Goal: Information Seeking & Learning: Learn about a topic

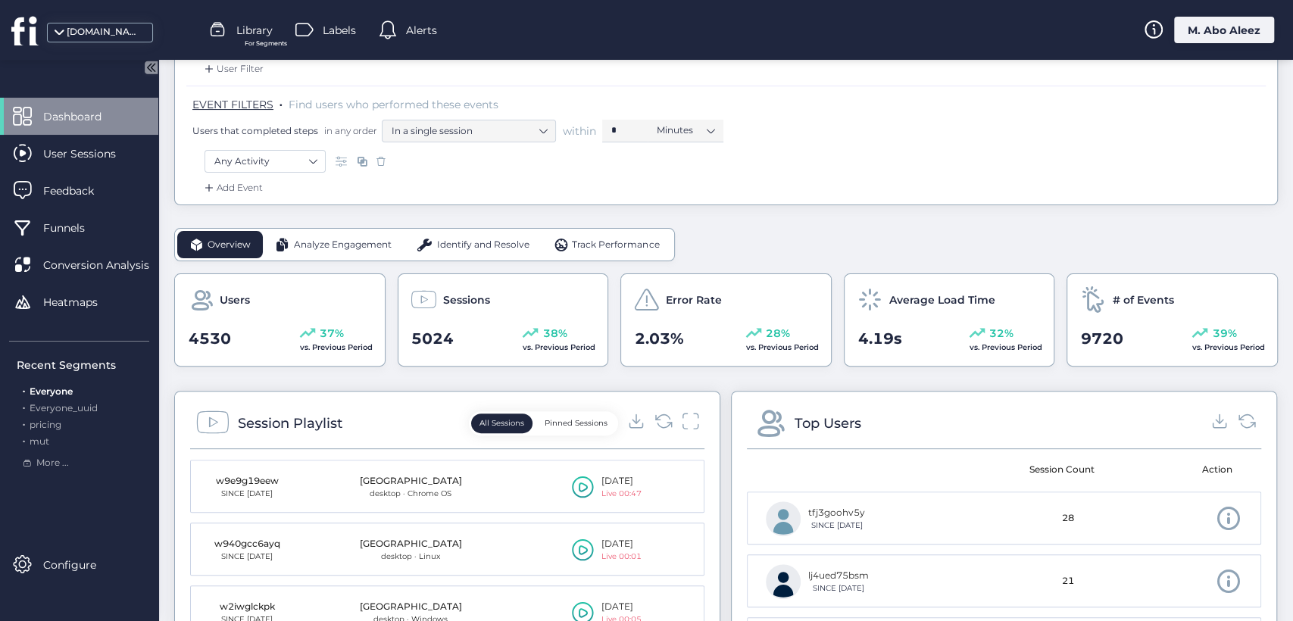
scroll to position [336, 0]
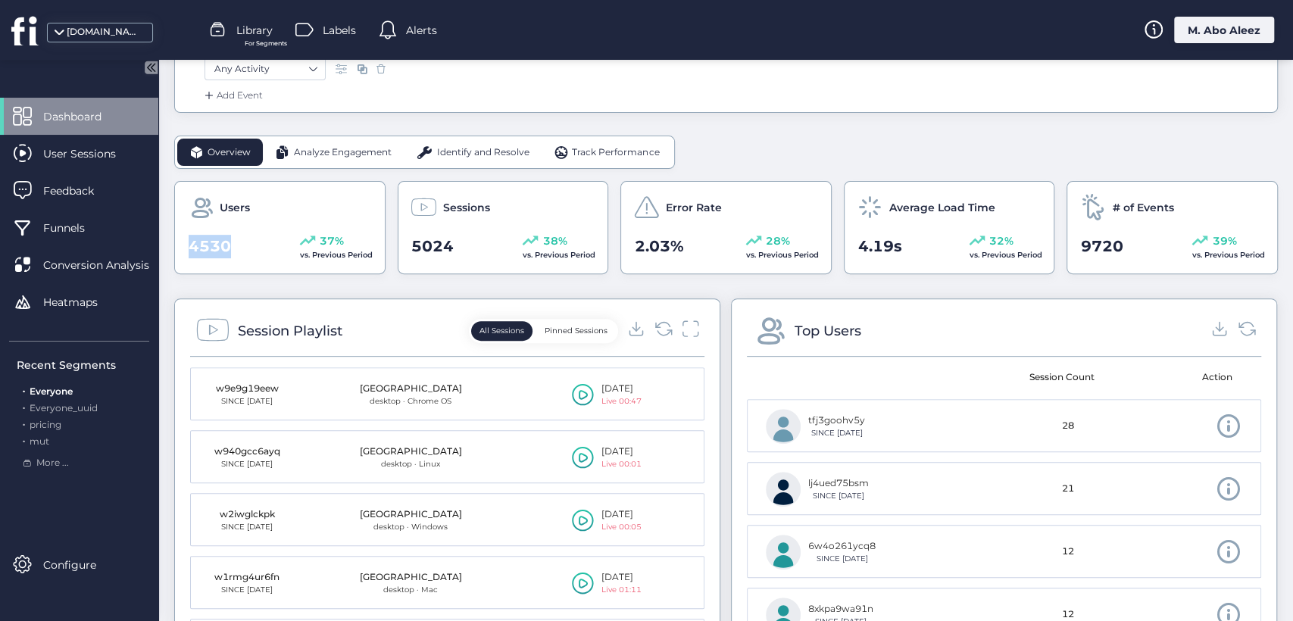
click at [176, 246] on div "Users 4530 37% vs. Previous Period" at bounding box center [279, 227] width 211 height 93
click at [214, 240] on span "4530" at bounding box center [210, 246] width 42 height 23
drag, startPoint x: 214, startPoint y: 240, endPoint x: 210, endPoint y: 227, distance: 13.7
click at [210, 227] on div "Users 4530 37% vs. Previous Period" at bounding box center [279, 227] width 211 height 93
click at [224, 208] on span "Users" at bounding box center [235, 207] width 30 height 17
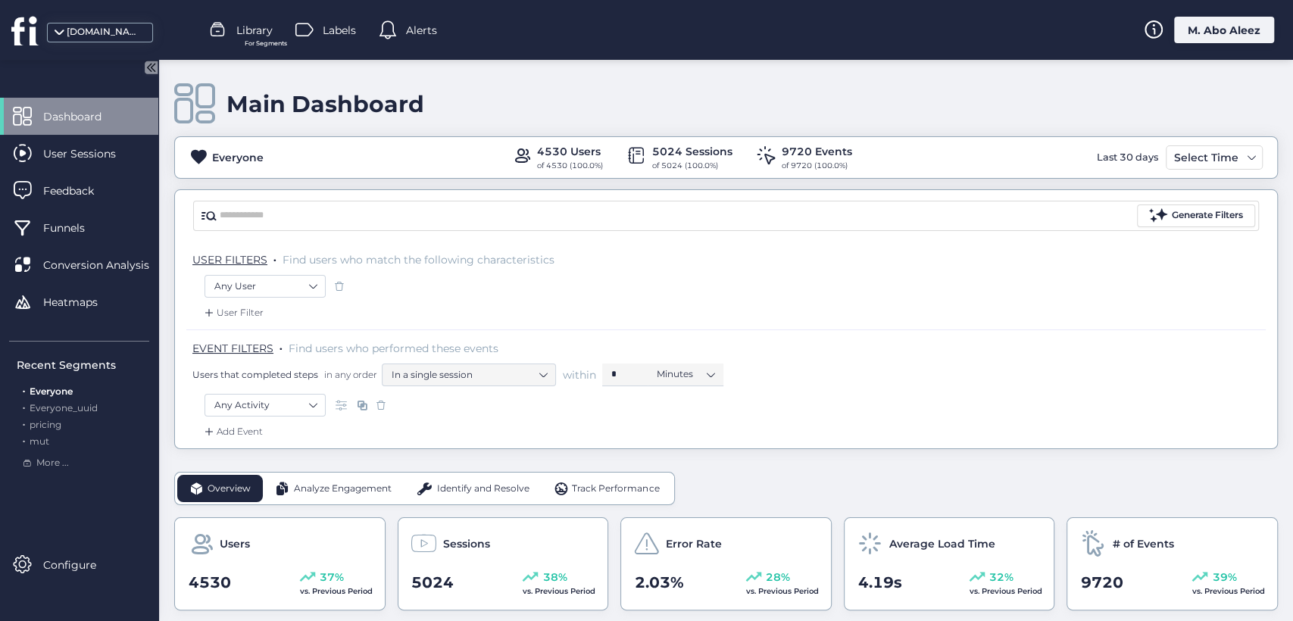
scroll to position [252, 0]
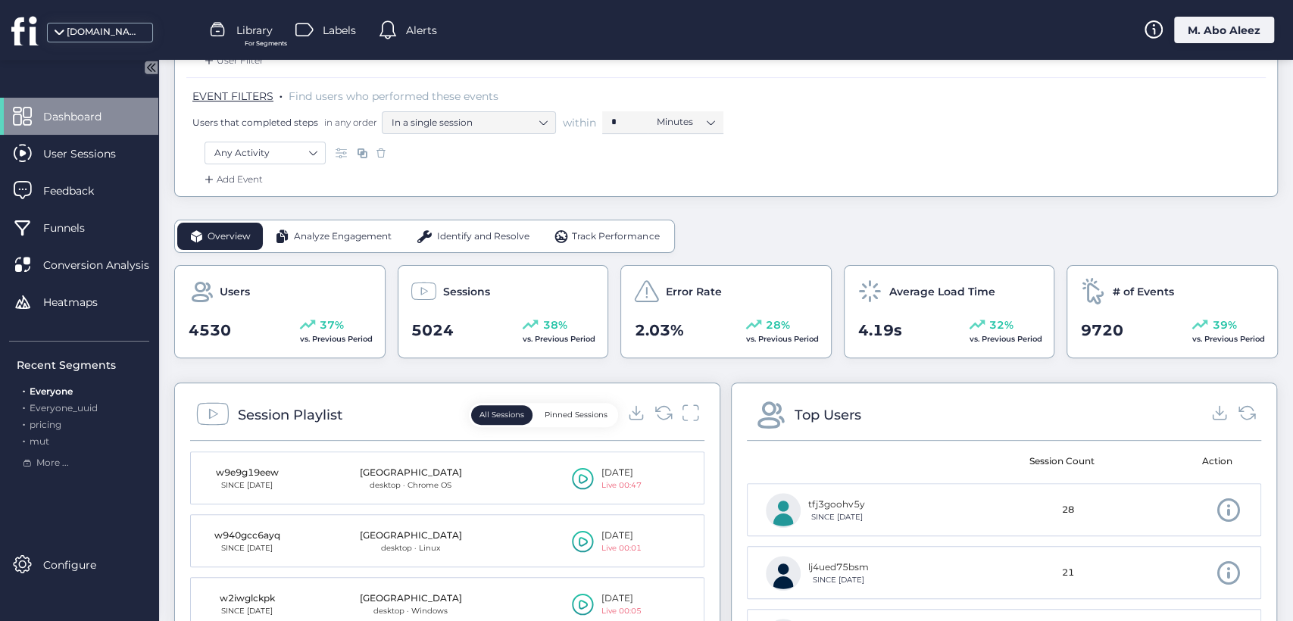
click at [335, 245] on div "Analyze Engagement" at bounding box center [333, 236] width 141 height 27
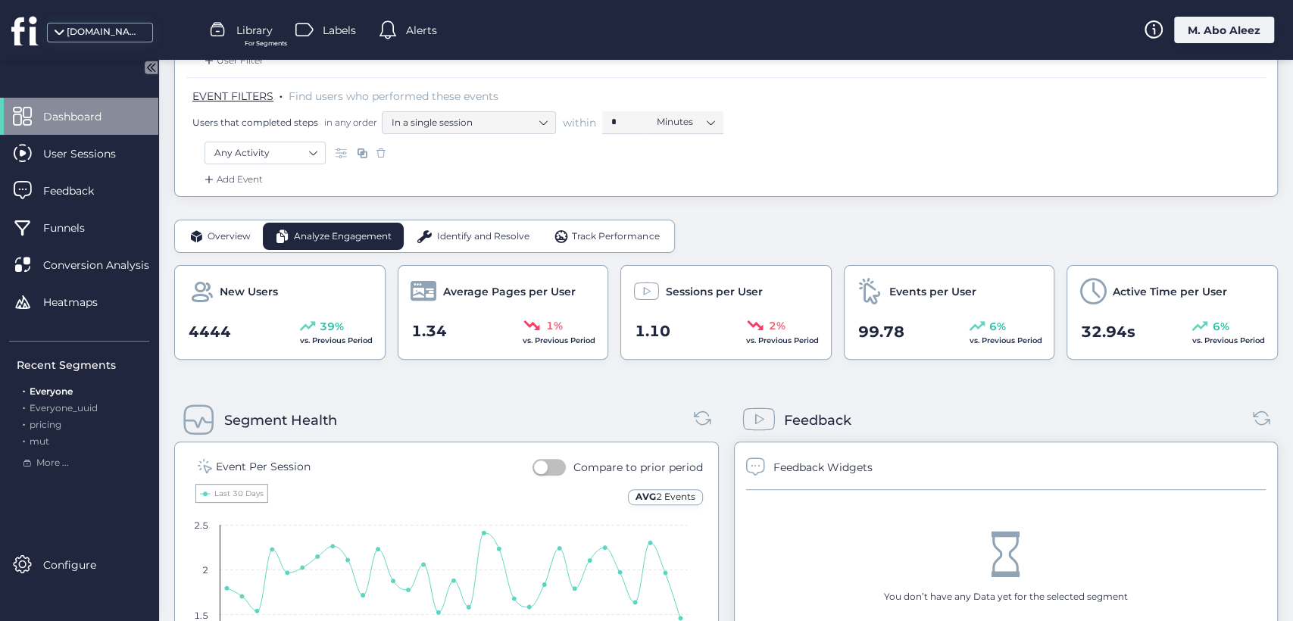
click at [459, 237] on span "Identify and Resolve" at bounding box center [483, 237] width 92 height 14
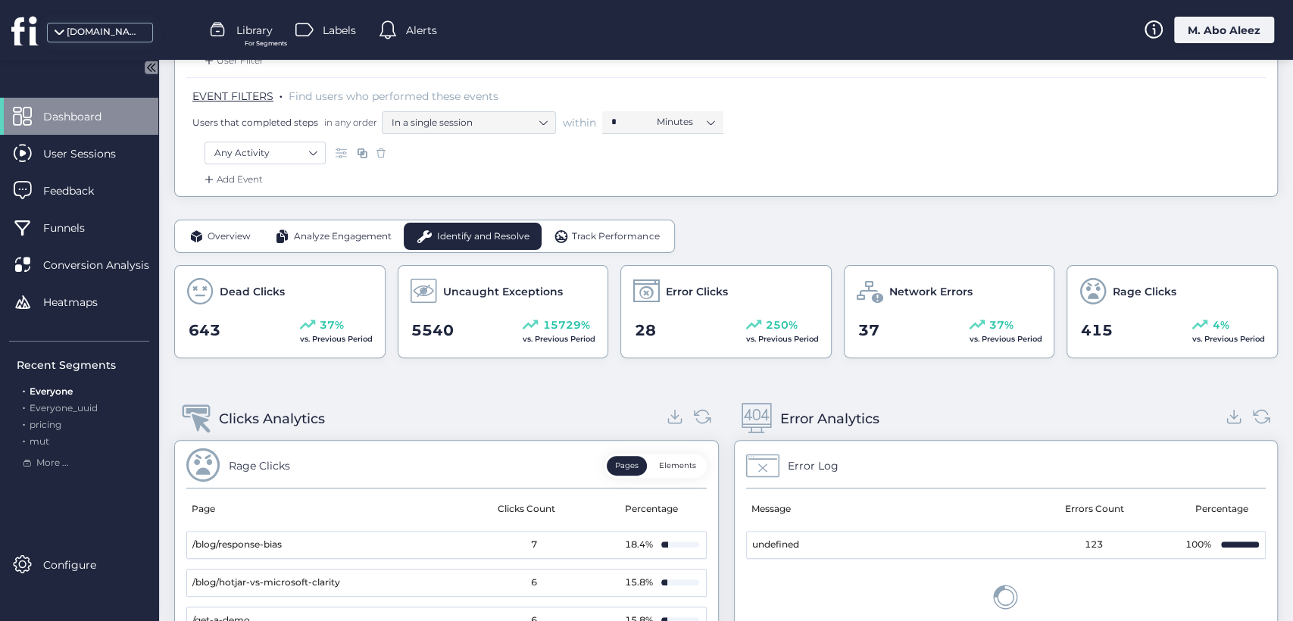
click at [245, 242] on span "Overview" at bounding box center [229, 237] width 43 height 14
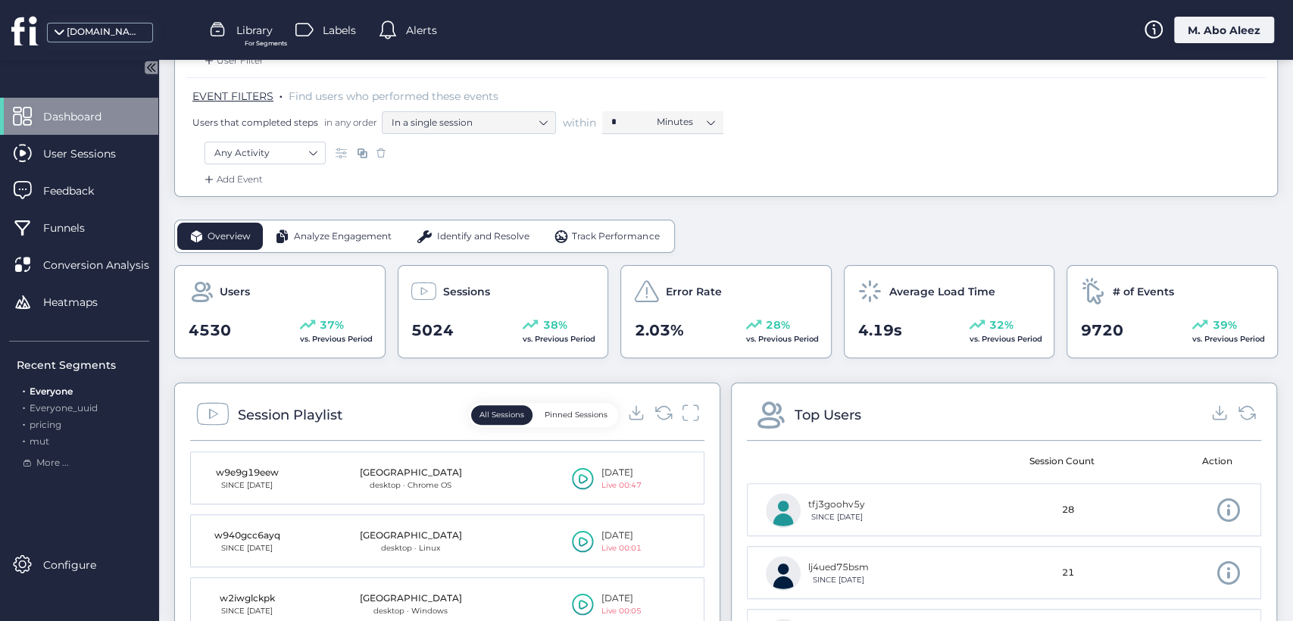
click at [356, 230] on span "Analyze Engagement" at bounding box center [343, 237] width 98 height 14
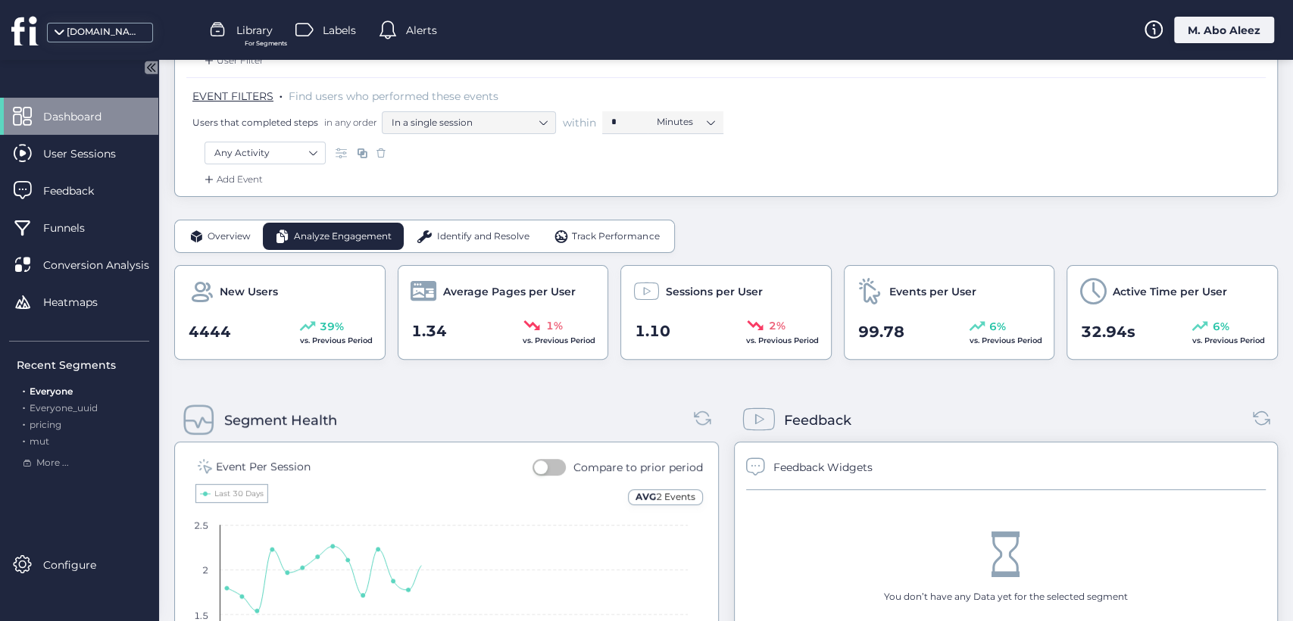
click at [472, 232] on span "Identify and Resolve" at bounding box center [483, 237] width 92 height 14
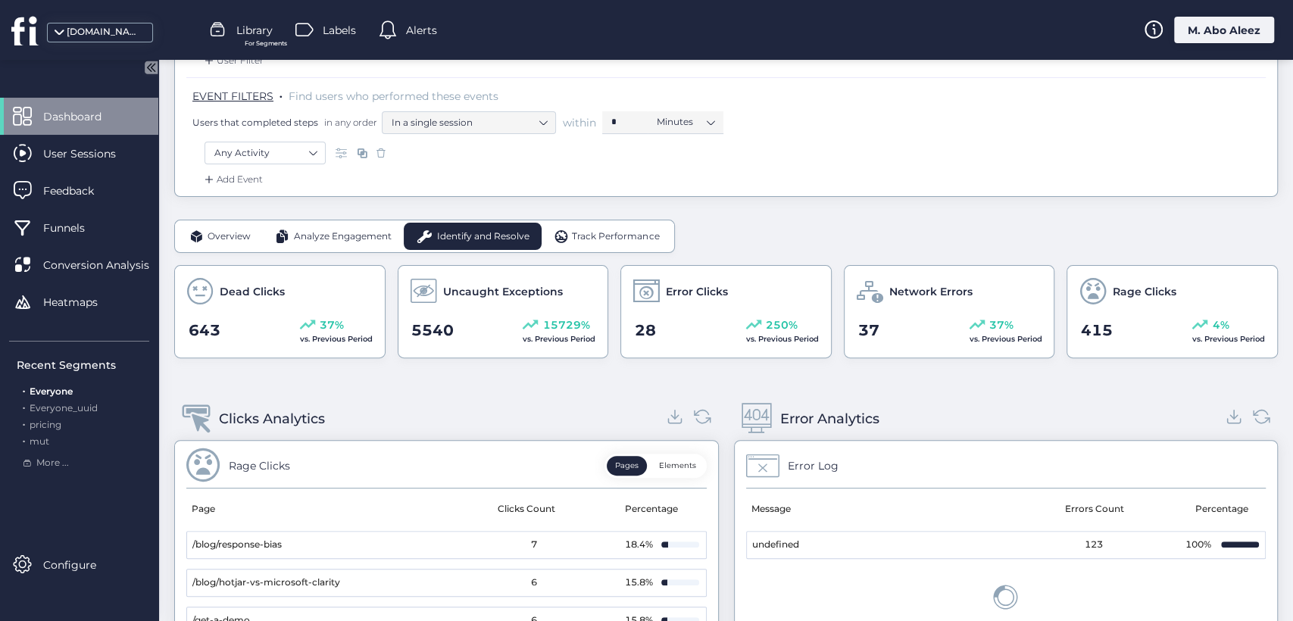
click at [220, 239] on span "Overview" at bounding box center [229, 237] width 43 height 14
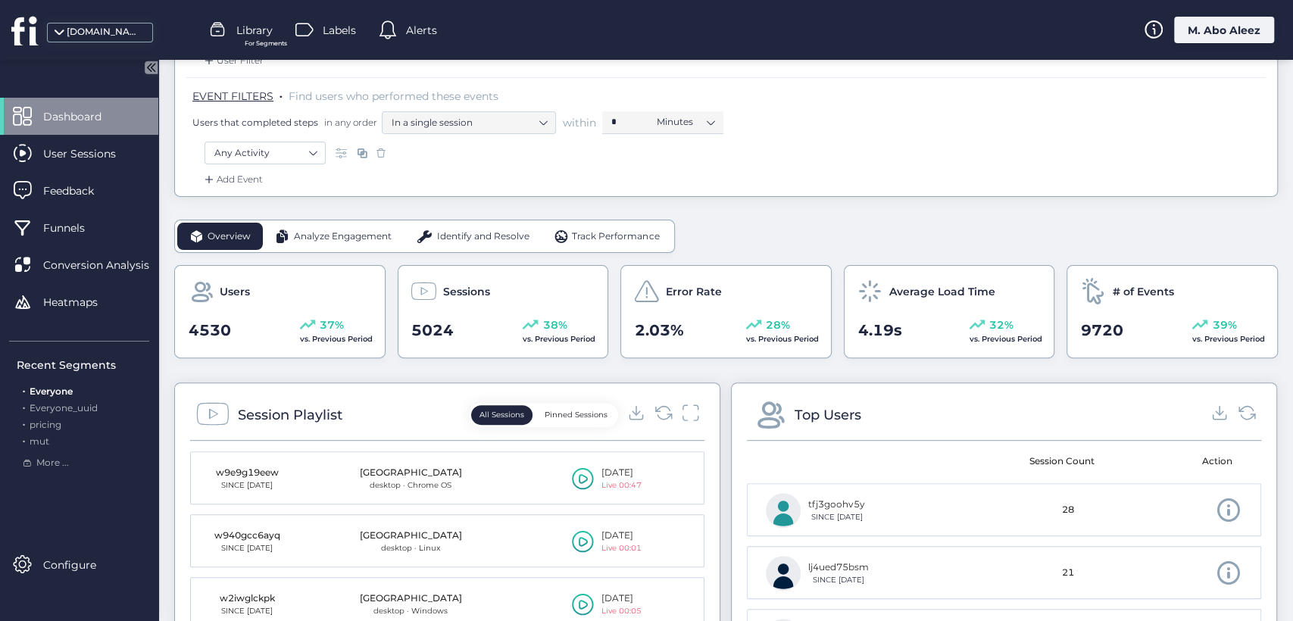
click at [317, 240] on span "Analyze Engagement" at bounding box center [343, 237] width 98 height 14
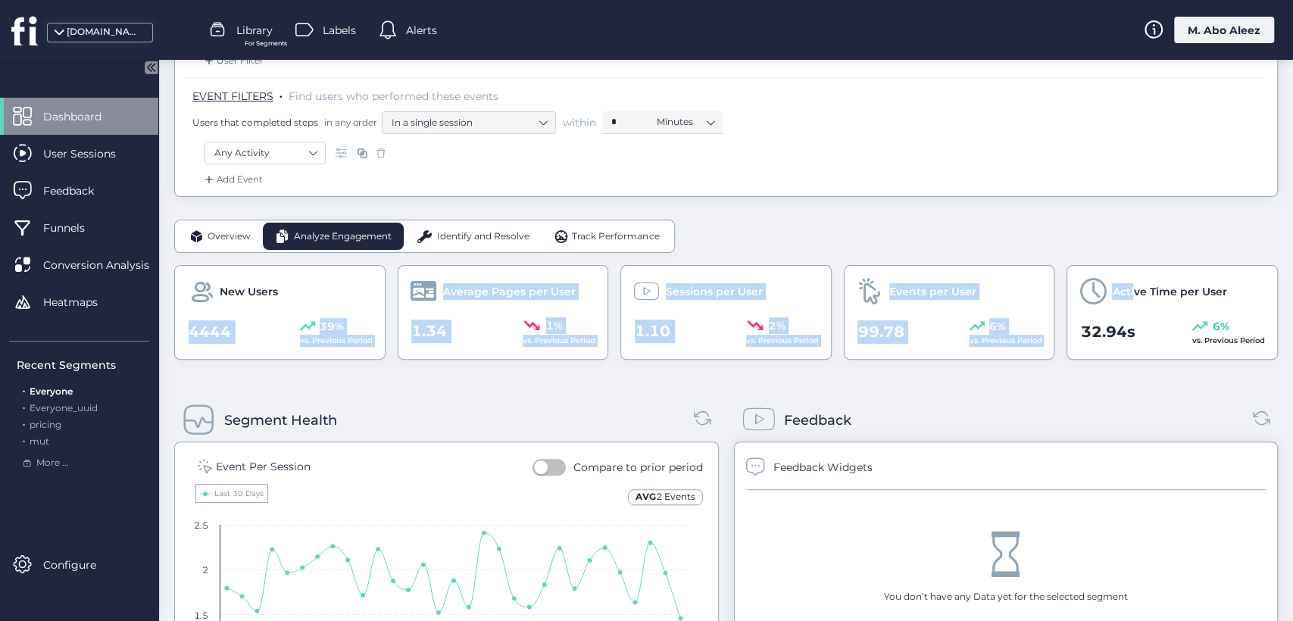
drag, startPoint x: 1124, startPoint y: 298, endPoint x: 201, endPoint y: 321, distance: 923.2
click at [190, 327] on div "New Users 4444 39% vs. Previous Period Average Pages per User 1.34 1% vs. Previ…" at bounding box center [726, 312] width 1104 height 95
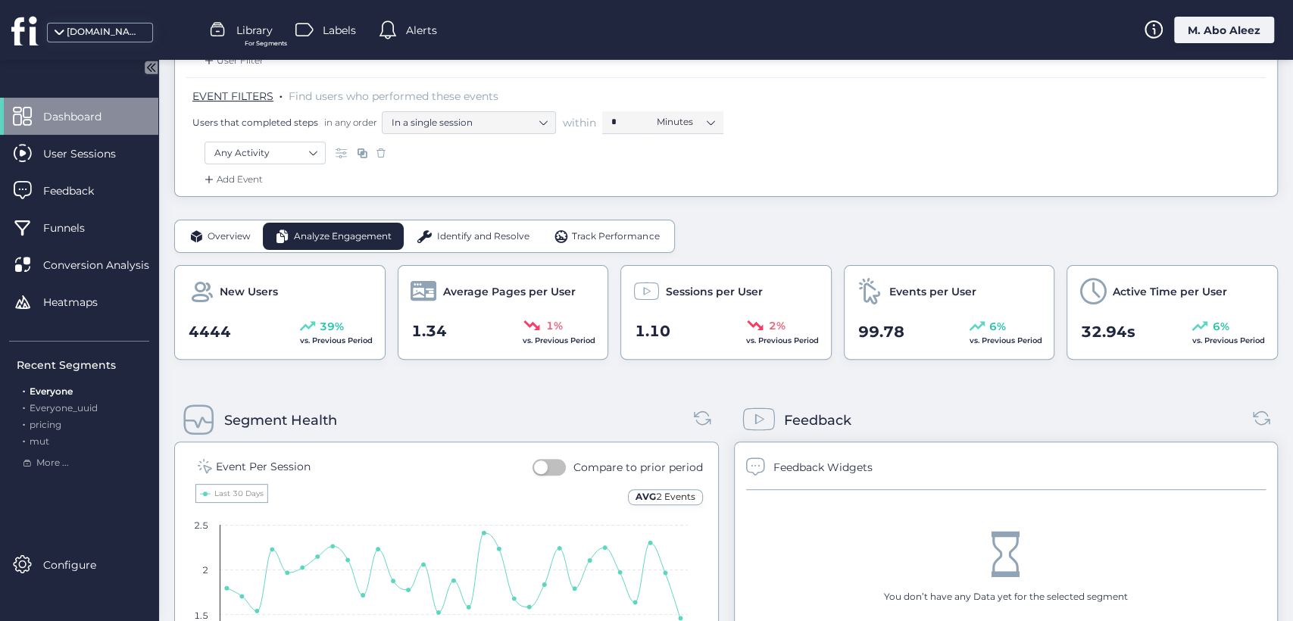
click at [325, 230] on span "Analyze Engagement" at bounding box center [343, 237] width 98 height 14
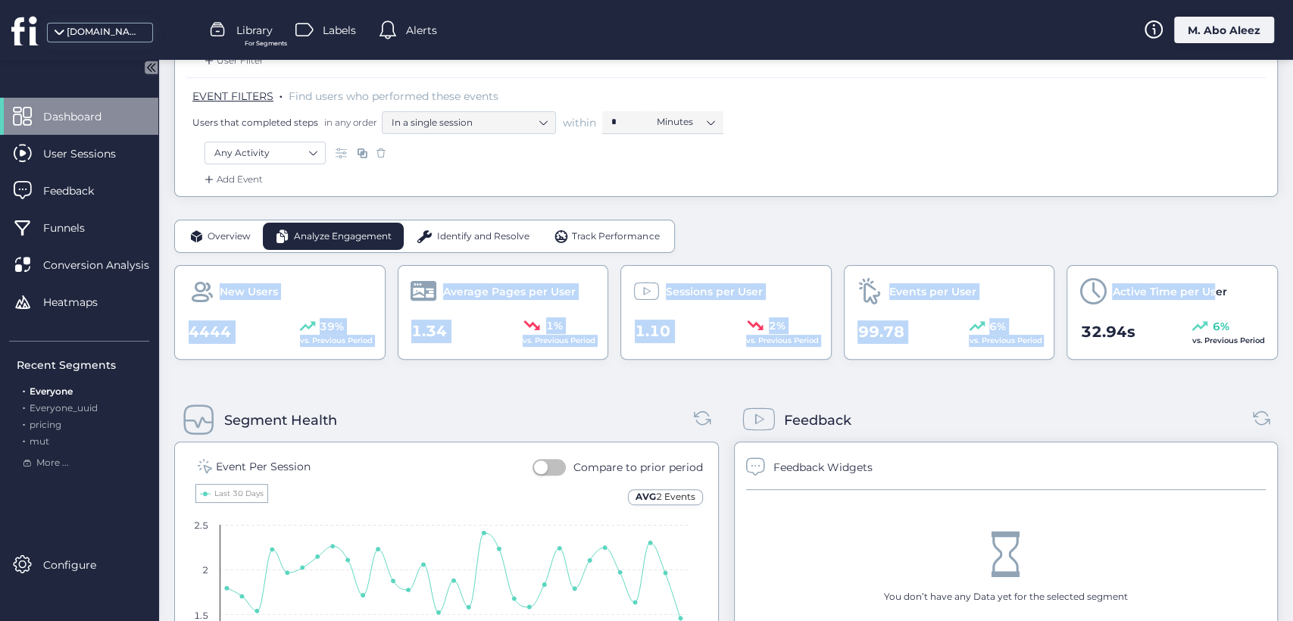
drag, startPoint x: 206, startPoint y: 292, endPoint x: 1203, endPoint y: 304, distance: 996.5
click at [1203, 304] on div "New Users 4444 39% vs. Previous Period Average Pages per User 1.34 1% vs. Previ…" at bounding box center [726, 312] width 1104 height 95
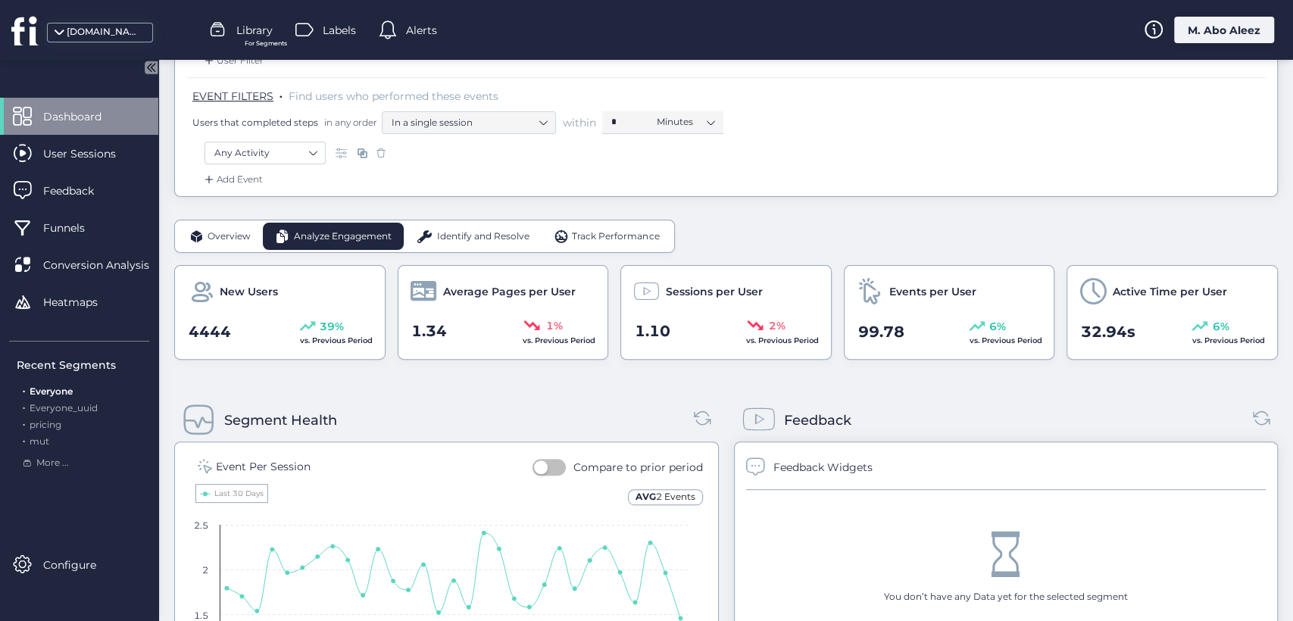
click at [239, 233] on span "Overview" at bounding box center [229, 237] width 43 height 14
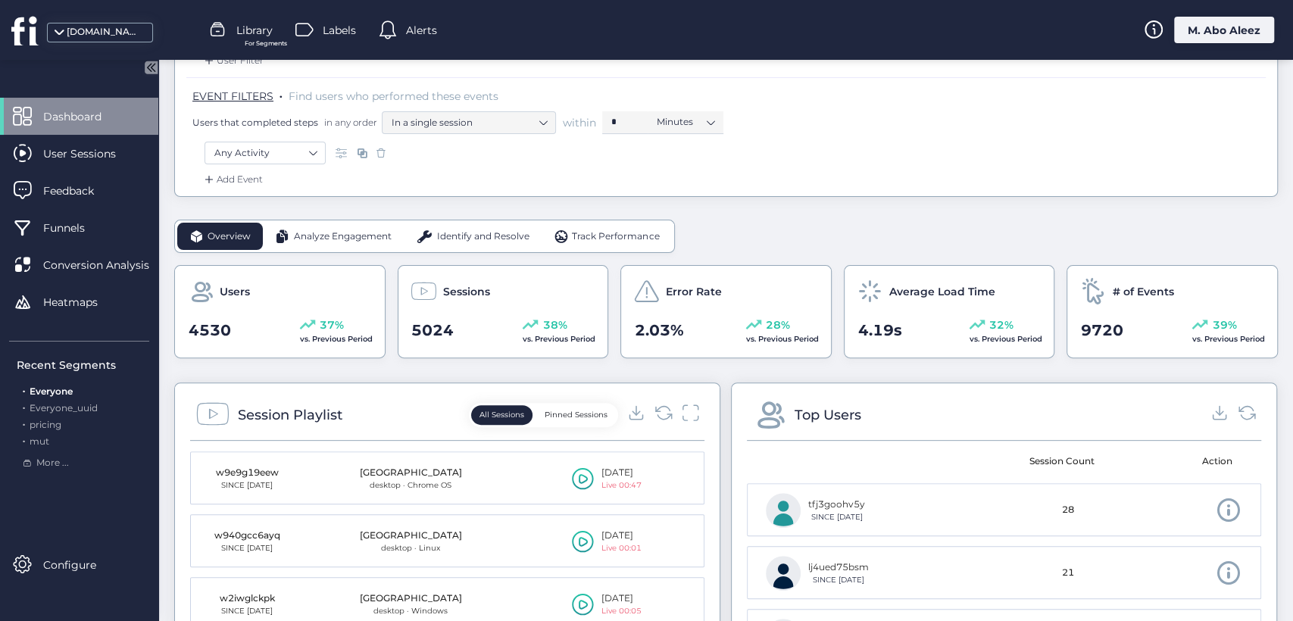
click at [330, 236] on span "Analyze Engagement" at bounding box center [343, 237] width 98 height 14
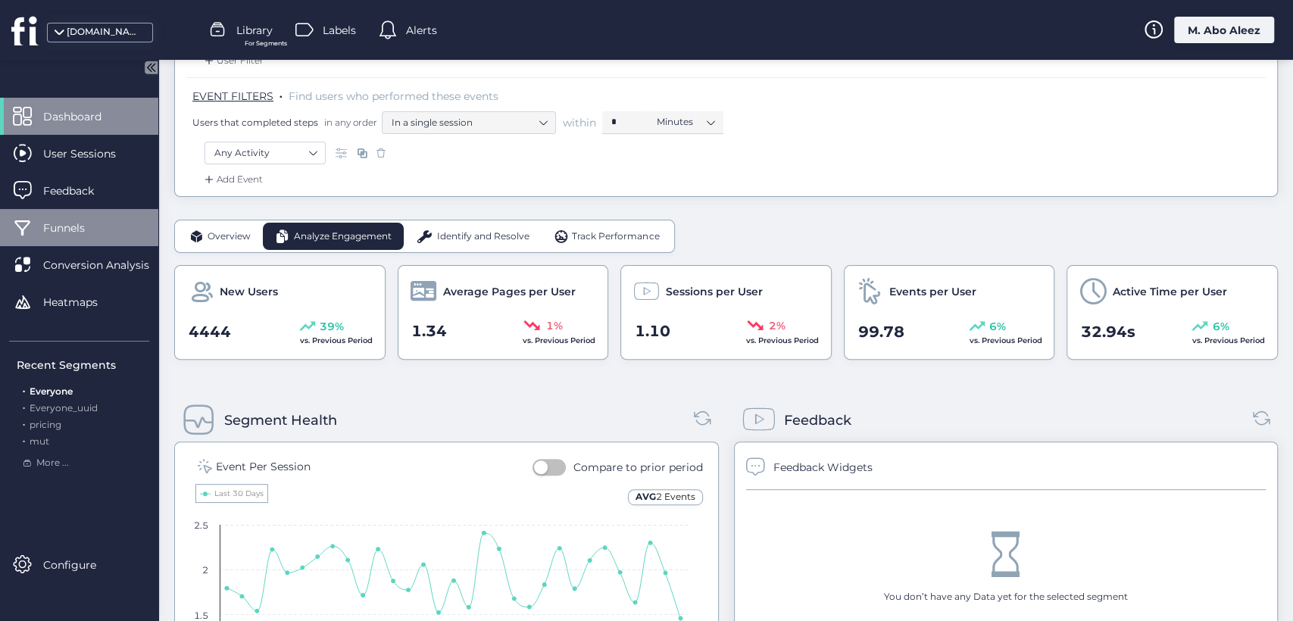
click at [110, 212] on div "Funnels" at bounding box center [79, 227] width 158 height 37
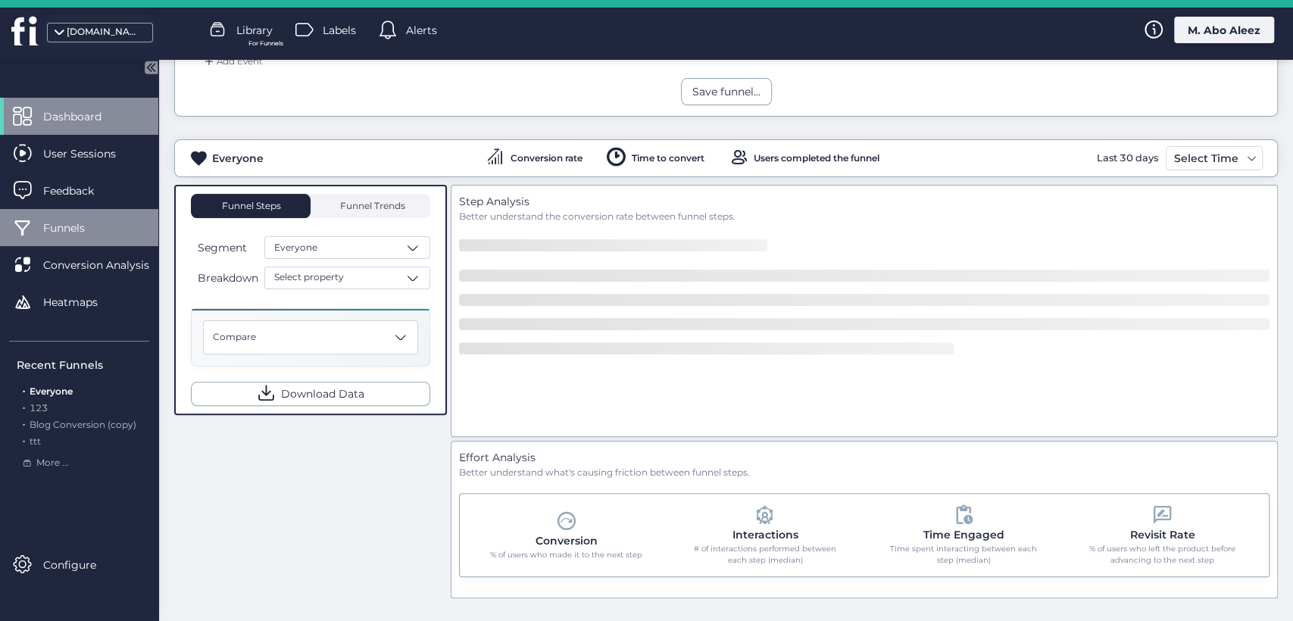
scroll to position [211, 0]
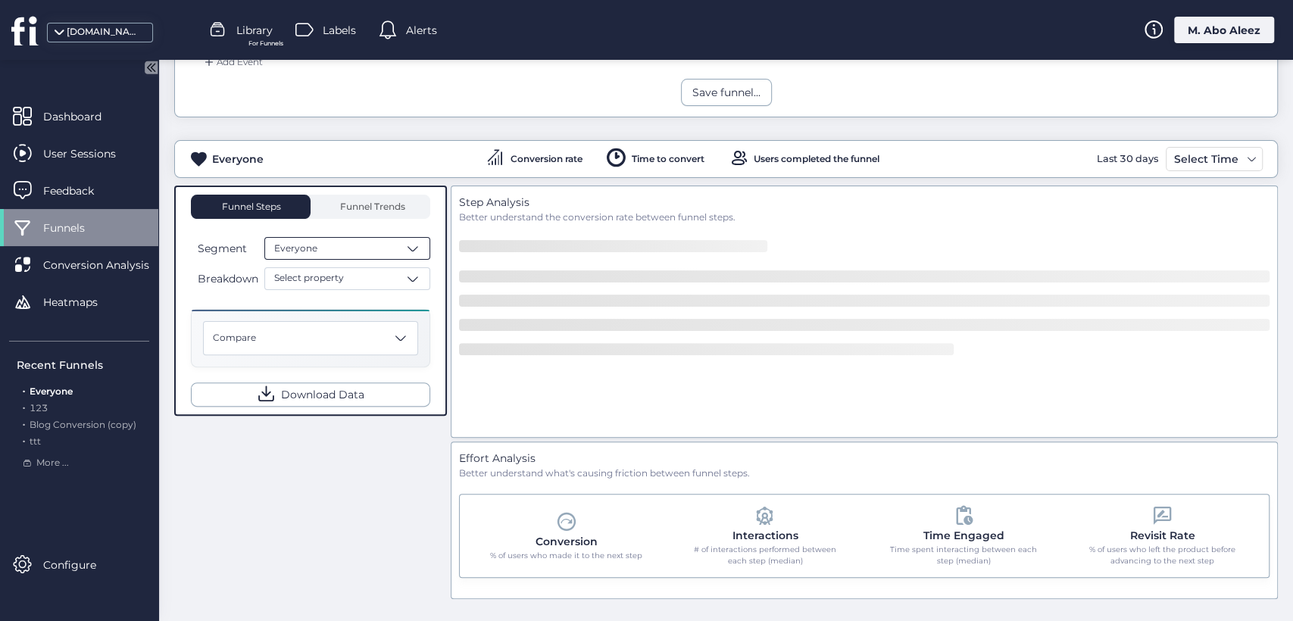
click at [290, 252] on span "Everyone" at bounding box center [295, 249] width 43 height 14
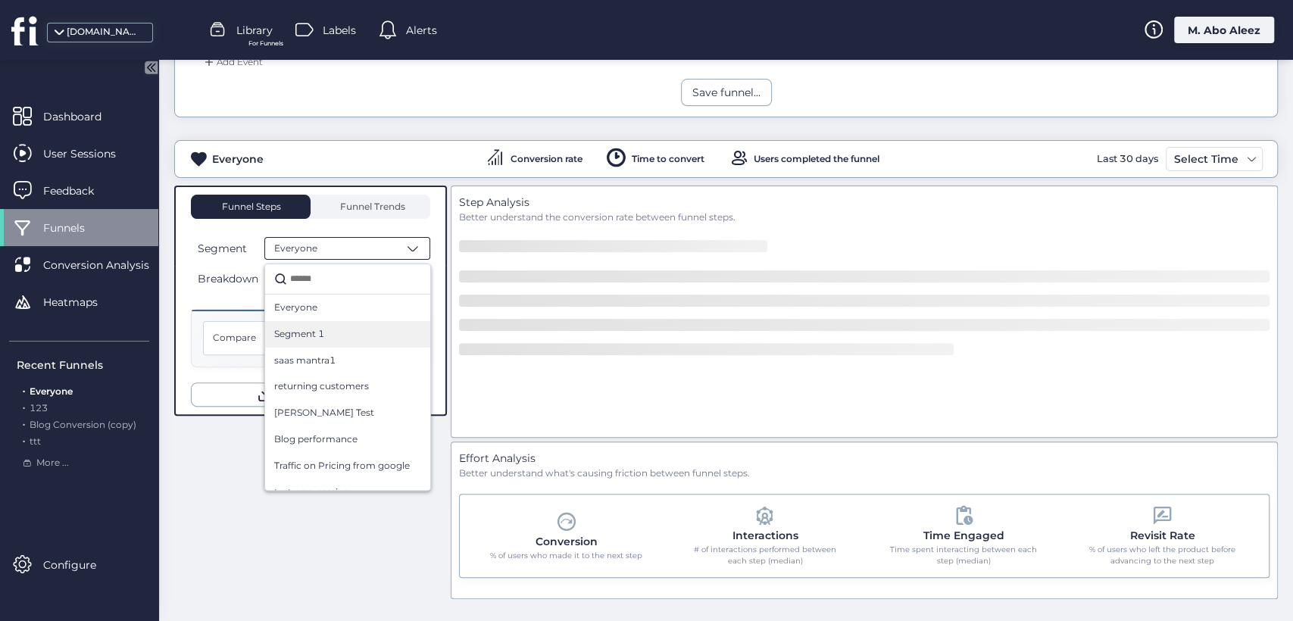
click at [312, 345] on div "Segment 1" at bounding box center [347, 334] width 165 height 27
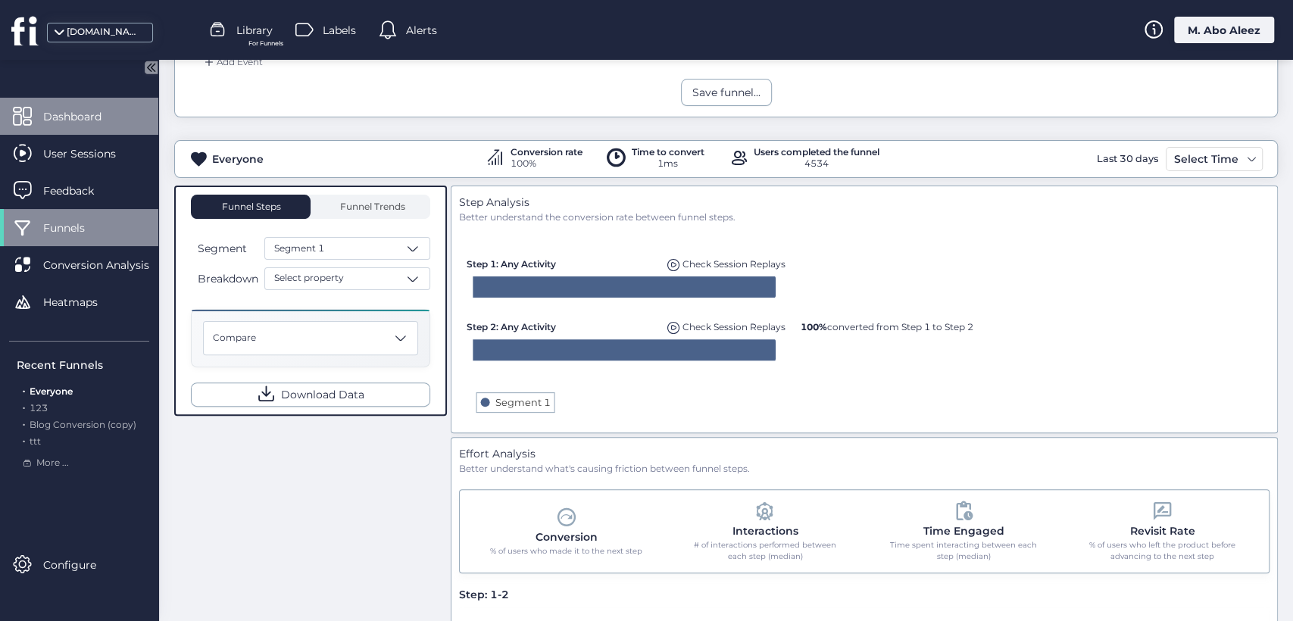
click at [108, 117] on span "Dashboard" at bounding box center [83, 116] width 81 height 17
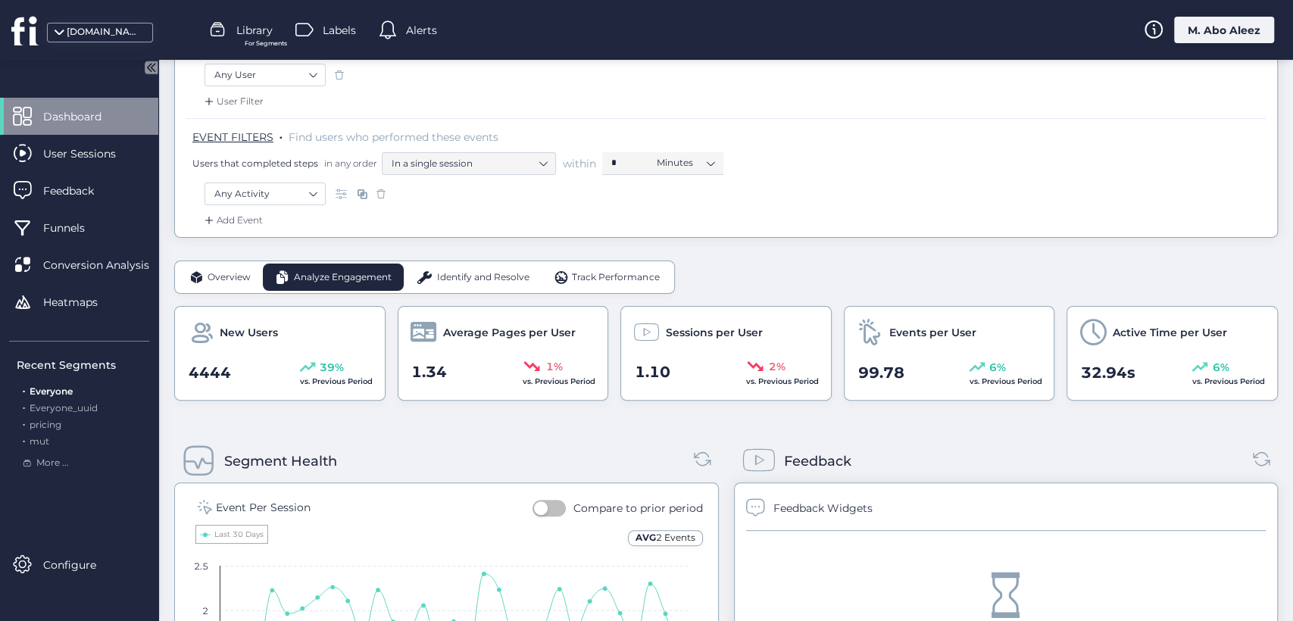
scroll to position [42, 0]
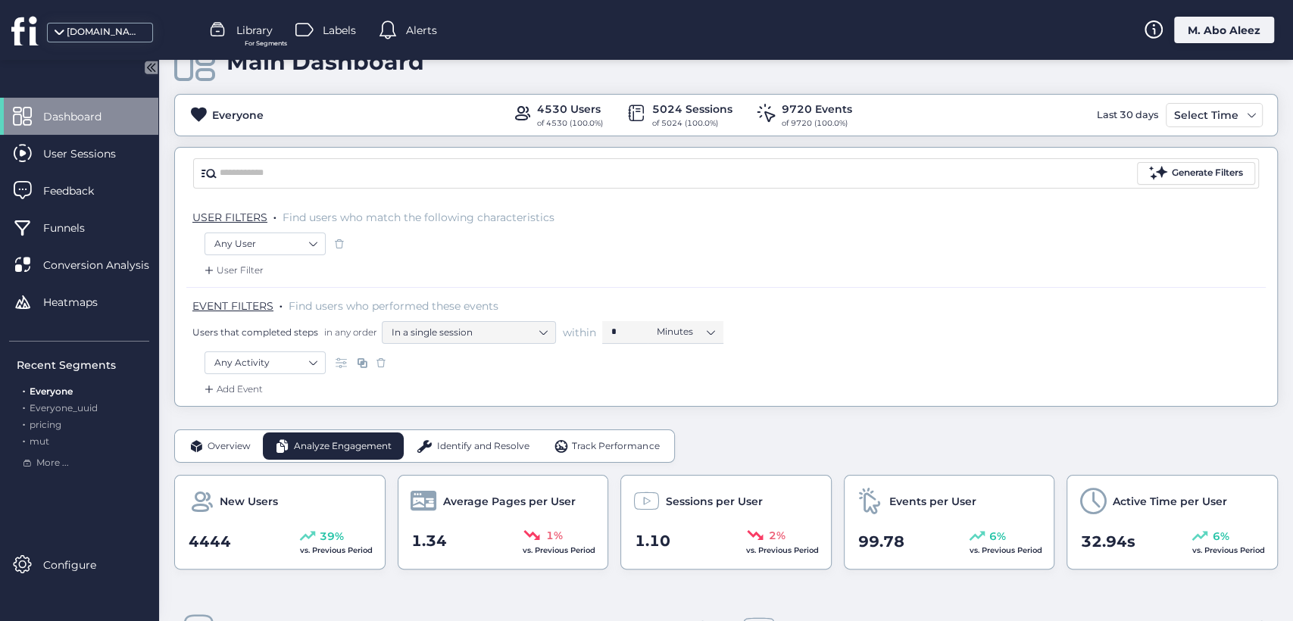
click at [1188, 132] on div "Everyone 4530 Users of 4530 (100.0%) 5024 Sessions of 5024 (100.0%) 9720 Events…" at bounding box center [726, 115] width 1104 height 42
click at [1188, 114] on div "Select Time" at bounding box center [1207, 115] width 72 height 18
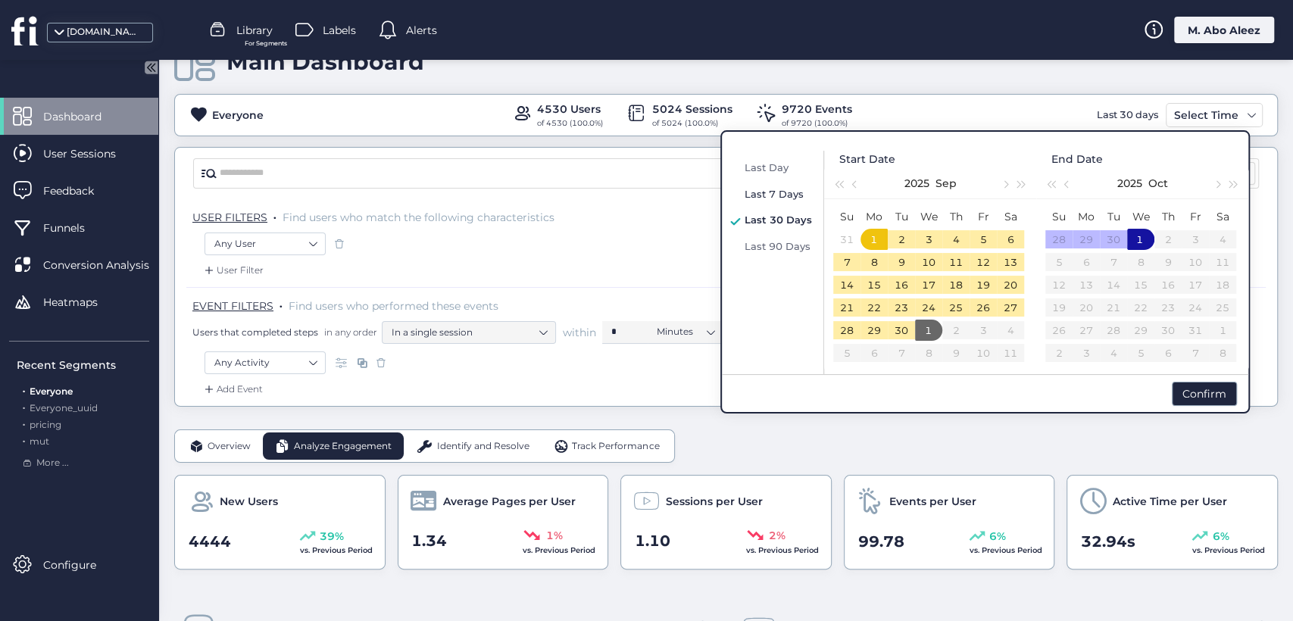
click at [771, 195] on span "Last 7 Days" at bounding box center [774, 194] width 59 height 12
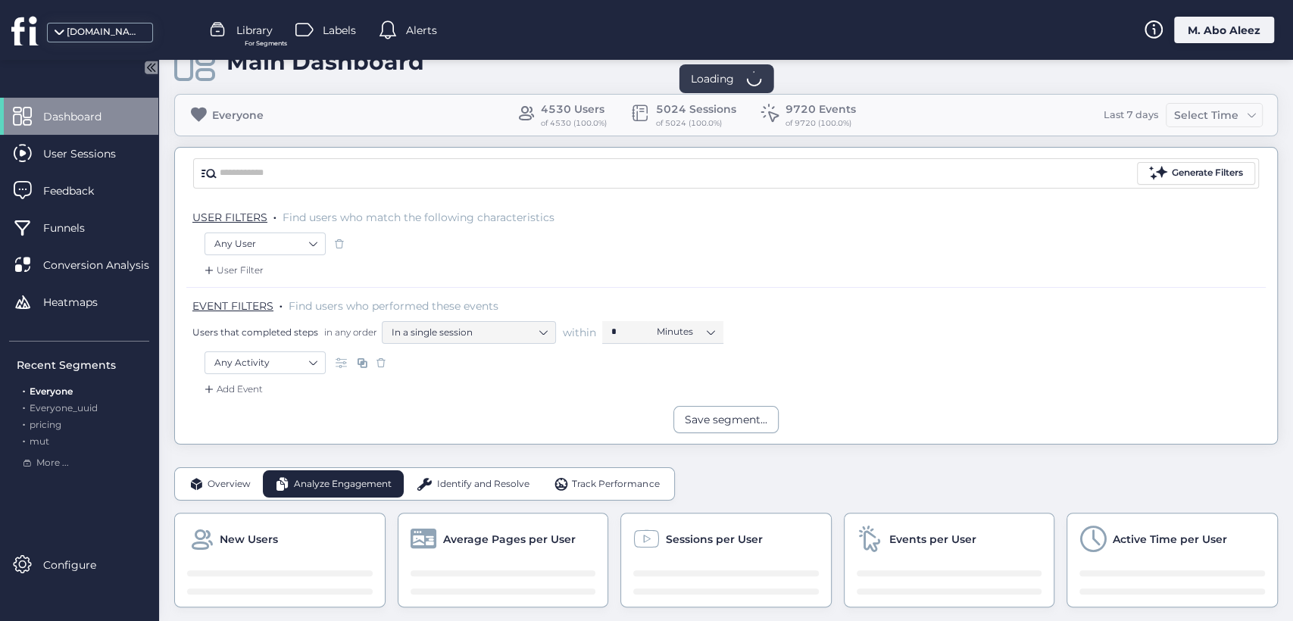
scroll to position [211, 0]
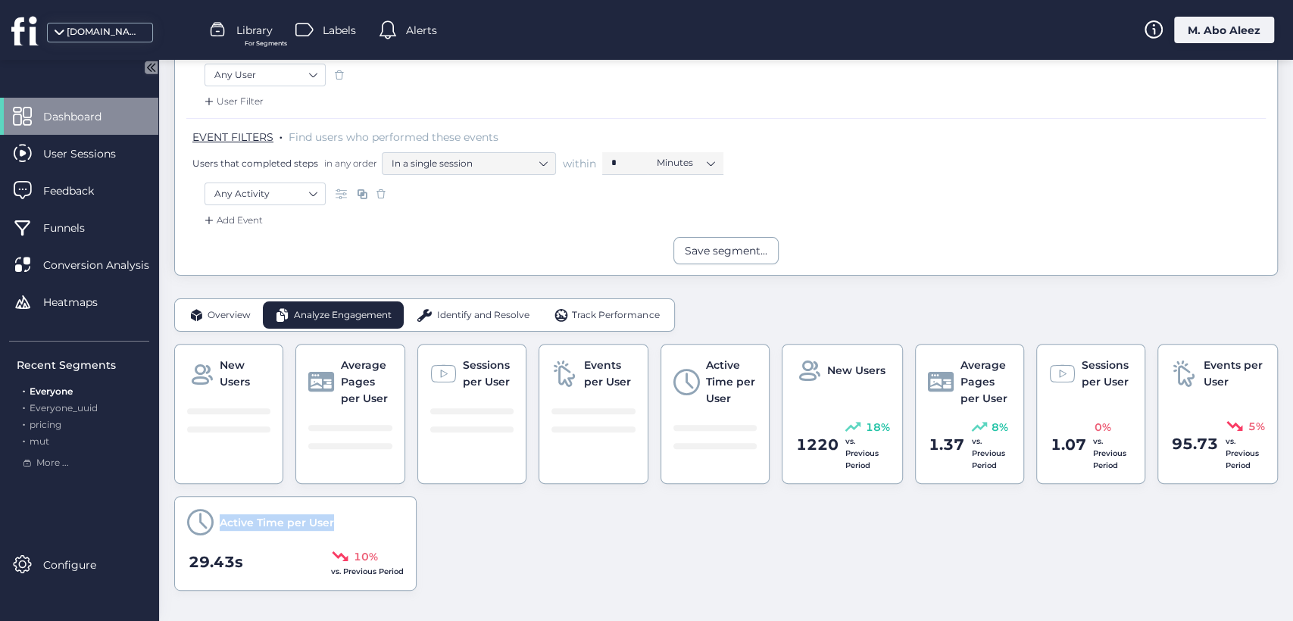
drag, startPoint x: 341, startPoint y: 515, endPoint x: 193, endPoint y: 518, distance: 147.8
click at [193, 518] on div "Active Time per User" at bounding box center [295, 522] width 217 height 27
drag, startPoint x: 726, startPoint y: 396, endPoint x: 683, endPoint y: 370, distance: 49.6
click at [683, 370] on div "Active Time per User" at bounding box center [715, 382] width 83 height 50
click at [491, 514] on div "New Users Average Pages per User Sessions per User Events per User Active Time …" at bounding box center [726, 467] width 1104 height 247
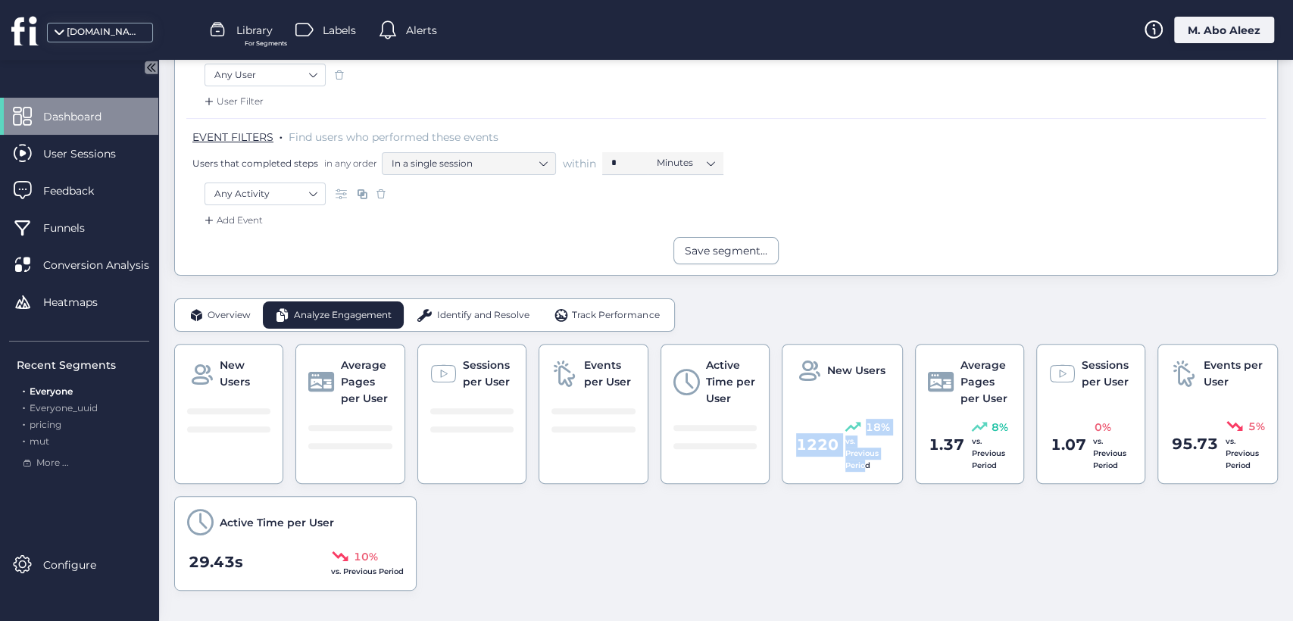
drag, startPoint x: 783, startPoint y: 442, endPoint x: 856, endPoint y: 482, distance: 83.1
click at [856, 482] on div "New Users 1220 18% vs. Previous Period" at bounding box center [842, 414] width 121 height 140
click at [111, 109] on span "Dashboard" at bounding box center [83, 116] width 81 height 17
click at [56, 130] on div "Dashboard" at bounding box center [79, 116] width 158 height 37
click at [249, 302] on div "Overview" at bounding box center [220, 315] width 86 height 27
